Goal: Obtain resource: Obtain resource

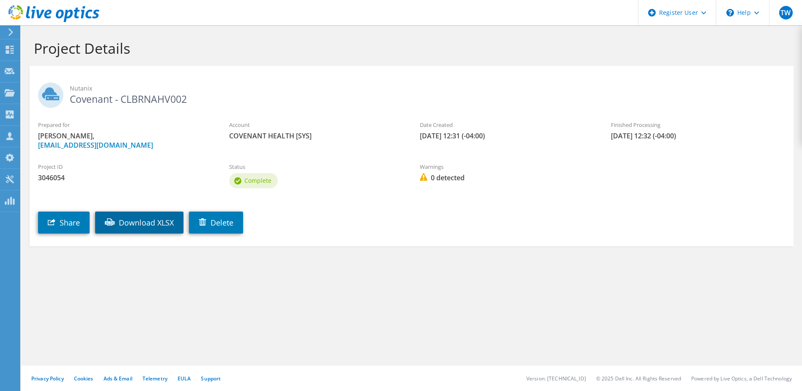
click at [170, 221] on link "Download XLSX" at bounding box center [139, 222] width 88 height 22
click at [158, 214] on link "Download XLSX" at bounding box center [139, 222] width 88 height 22
click at [162, 96] on h2 "Nutanix Covenant - CLBRNAHV003" at bounding box center [411, 92] width 747 height 21
copy h2 "CLBRNAHV003"
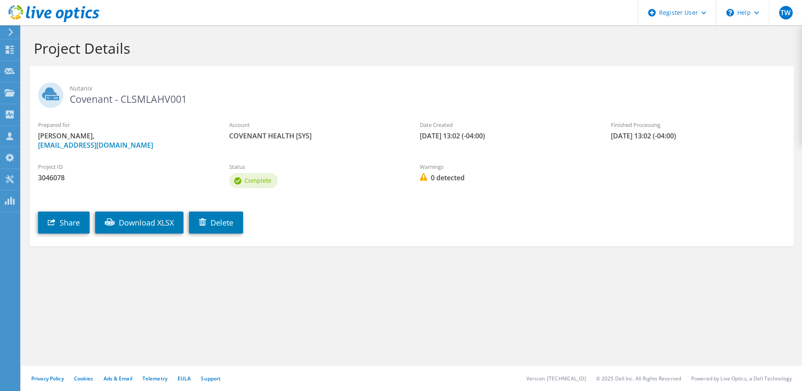
click at [177, 95] on h2 "Nutanix Covenant - CLSMLAHV001" at bounding box center [411, 92] width 747 height 21
copy h2 "CLSMLAHV001"
click at [144, 100] on h2 "Nutanix Covenant - CLBRNESX002" at bounding box center [411, 92] width 747 height 21
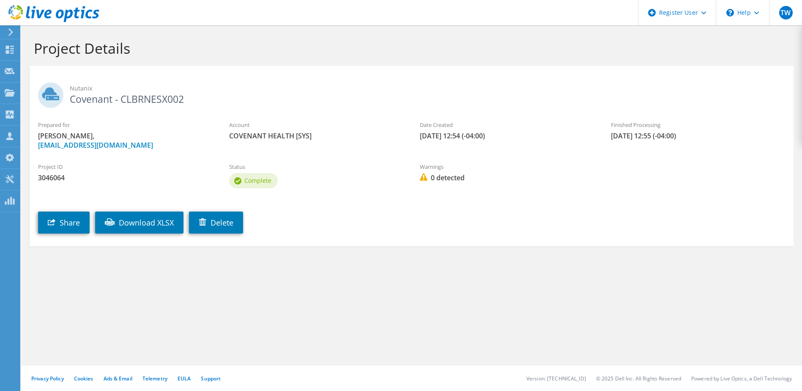
copy h2 "CLBRNESX002"
click at [165, 100] on h2 "Nutanix covenant - CLBRNESX001" at bounding box center [411, 92] width 747 height 21
copy h2 "CLBRNESX001"
click at [175, 98] on h2 "Nutanix covenanths - CLSQLAHV001" at bounding box center [411, 92] width 747 height 21
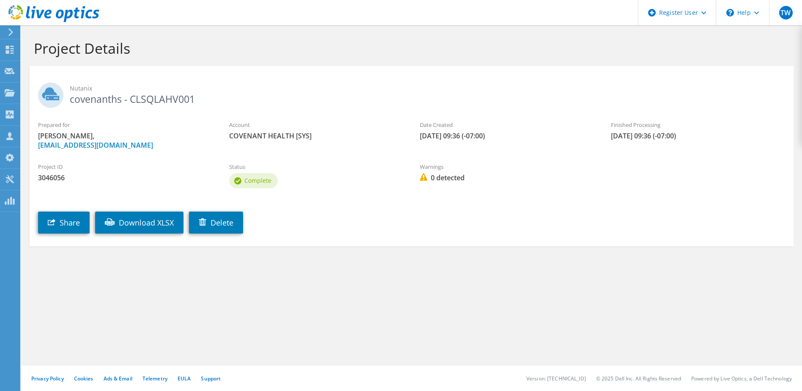
click at [175, 98] on h2 "Nutanix covenanths - CLSQLAHV001" at bounding box center [411, 92] width 747 height 21
copy h2 "CLSQLAHV001"
drag, startPoint x: 343, startPoint y: 296, endPoint x: 286, endPoint y: 277, distance: 59.4
click at [343, 296] on section "Project Details Nutanix covenanths - CLSQLAHV001 Prepared for [PERSON_NAME], [E…" at bounding box center [411, 161] width 781 height 272
click at [149, 96] on h2 "Nutanix Covenant - CLBRNAHV002" at bounding box center [411, 92] width 747 height 21
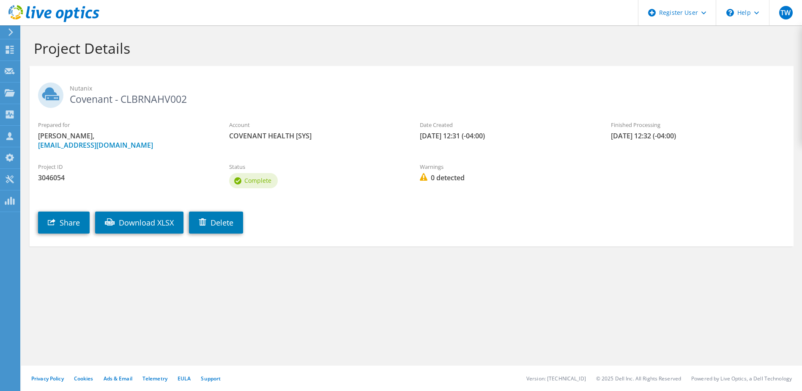
click at [149, 96] on h2 "Nutanix Covenant - CLBRNAHV002" at bounding box center [411, 92] width 747 height 21
copy h2 "CLBRNAHV002"
click at [153, 95] on h2 "Nutanix Covenant - CLBRNESX002" at bounding box center [411, 92] width 747 height 21
copy h2 "CLBRNESX002"
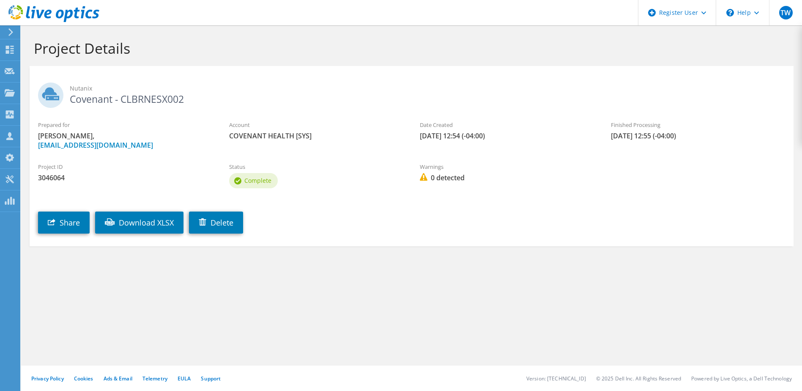
click at [176, 99] on h2 "Nutanix Covenant - CLBRNESX002" at bounding box center [411, 92] width 747 height 21
copy h2 "CLBRNESX002"
click at [156, 98] on h2 "Nutanix Covenant - CLSMLAHV001" at bounding box center [411, 92] width 747 height 21
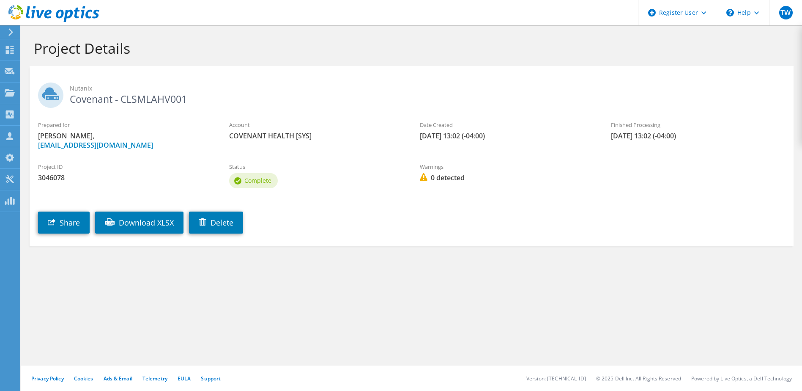
copy h2 "CLSMLAHV001"
click at [166, 103] on h2 "Nutanix Covenant - CLSJNAHV001" at bounding box center [411, 92] width 747 height 21
copy h2 "CLSJNAHV001"
click at [170, 96] on h2 "Nutanix Covenant - CLSJBAHV01" at bounding box center [411, 92] width 747 height 21
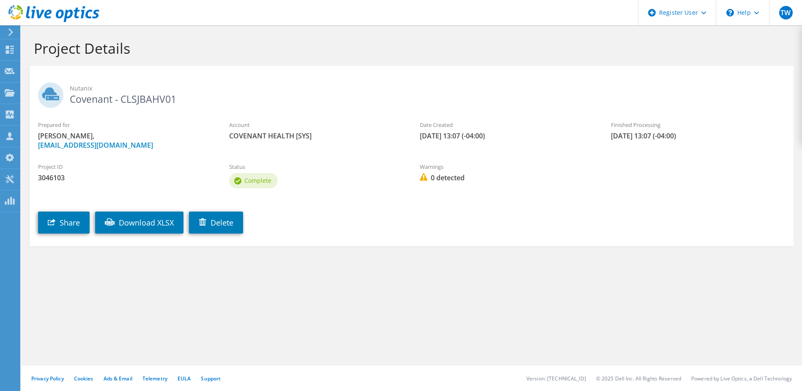
click at [170, 96] on h2 "Nutanix Covenant - CLSJBAHV01" at bounding box center [411, 92] width 747 height 21
copy h2 "CLSJBAHV01"
click at [169, 101] on h2 "Nutanix Covenant - CLSJBESX001" at bounding box center [411, 92] width 747 height 21
copy h2 "CLSJBESX001"
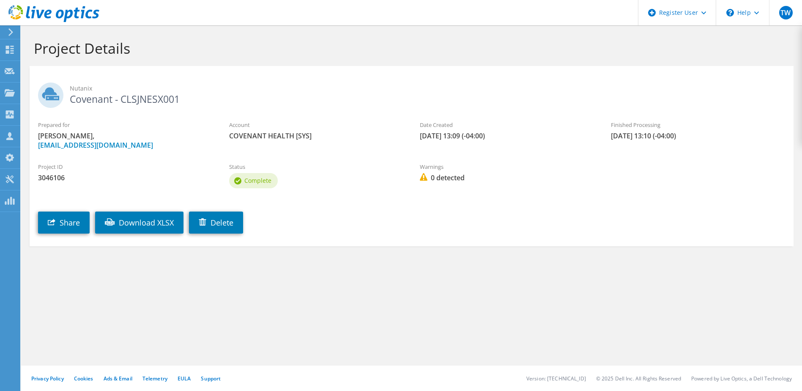
click at [151, 99] on h2 "Nutanix Covenant - CLSJNESX001" at bounding box center [411, 92] width 747 height 21
copy h2 "CLSJNESX001"
click at [322, 205] on div "Share Download XLSX [GEOGRAPHIC_DATA]" at bounding box center [420, 216] width 781 height 43
click at [143, 98] on h2 "Nutanix Covenant - CLSMLESX001" at bounding box center [411, 92] width 747 height 21
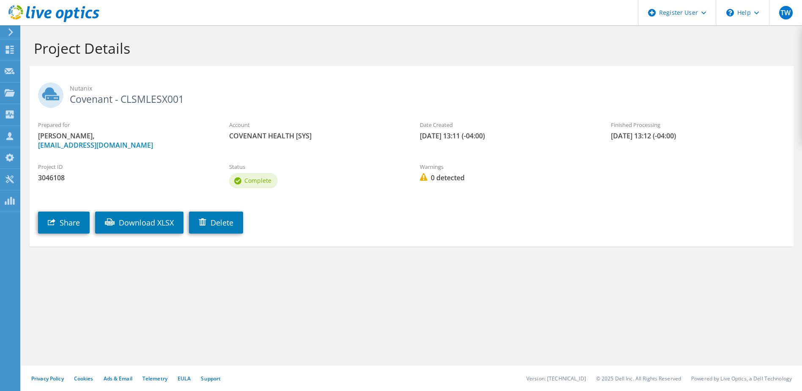
click at [143, 98] on h2 "Nutanix Covenant - CLSMLESX001" at bounding box center [411, 92] width 747 height 21
copy h2 "CLSMLESX001"
